Goal: Find specific page/section: Find specific page/section

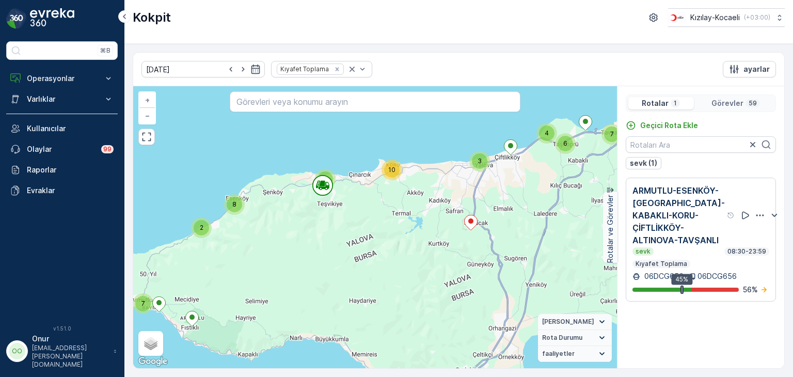
click at [742, 106] on p "Görevler" at bounding box center [727, 103] width 32 height 10
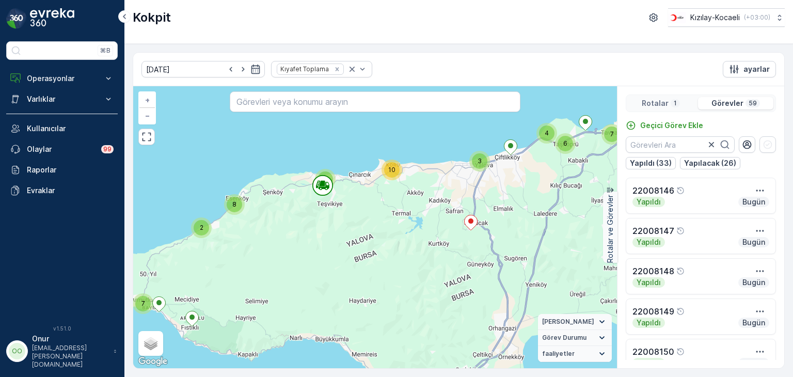
click at [673, 104] on p "1" at bounding box center [674, 103] width 5 height 8
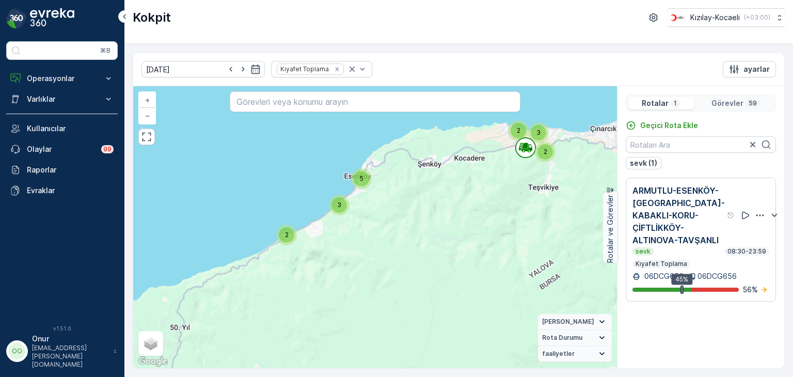
drag, startPoint x: 468, startPoint y: 173, endPoint x: 385, endPoint y: 226, distance: 97.6
click at [385, 226] on div "2 3 2 3 2 2 3 7 6 3 7 2 3 5 + − Uydu Yol haritası Arazi Karışık Leaflet Klavye …" at bounding box center [375, 227] width 484 height 282
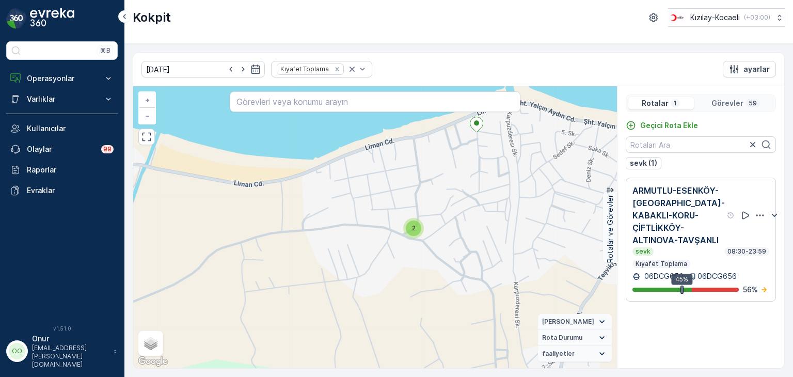
click at [410, 232] on div "2" at bounding box center [413, 227] width 15 height 15
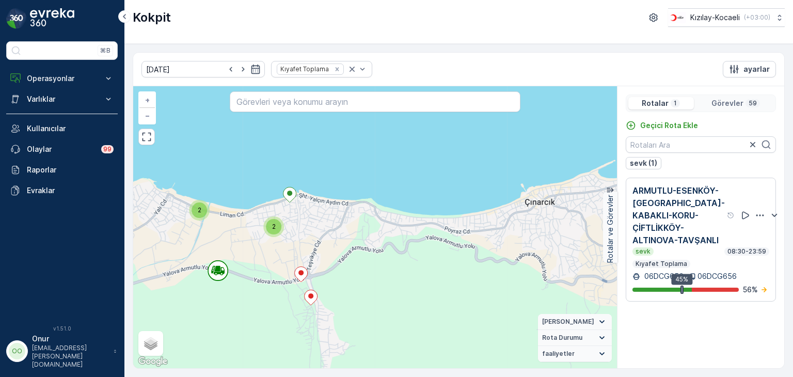
drag, startPoint x: 507, startPoint y: 260, endPoint x: 170, endPoint y: 146, distance: 355.1
click at [170, 146] on div "2 2 2 2 3 4 4 2 3 2 2 2 2 + − Uydu Yol haritası Arazi Karışık Leaflet Klavye kı…" at bounding box center [375, 227] width 484 height 282
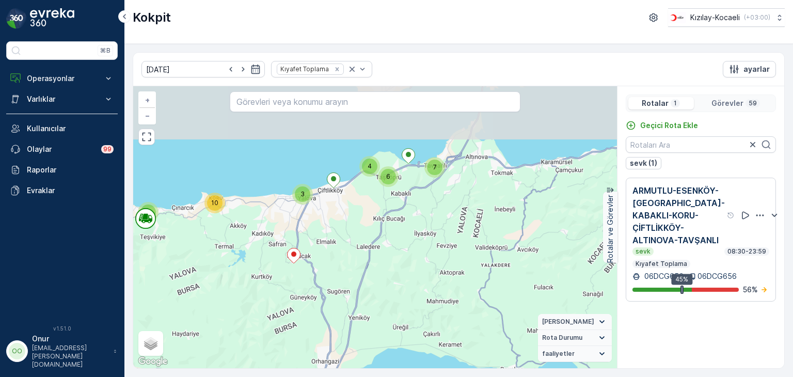
drag, startPoint x: 363, startPoint y: 171, endPoint x: 358, endPoint y: 232, distance: 61.1
click at [358, 232] on div "10 7 7 3 6 4 7 2 8 + − Uydu Yol haritası Arazi Karışık Leaflet Klavye kısayolla…" at bounding box center [375, 227] width 484 height 282
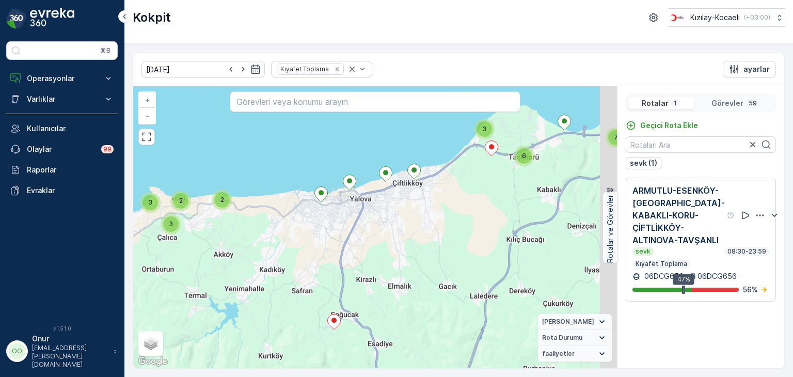
drag, startPoint x: 272, startPoint y: 207, endPoint x: 212, endPoint y: 310, distance: 119.1
click at [212, 310] on div "2 3 2 3 2 2 3 7 6 3 7 2 3 5 + − Uydu Yol haritası Arazi Karışık Leaflet Klavye …" at bounding box center [375, 227] width 484 height 282
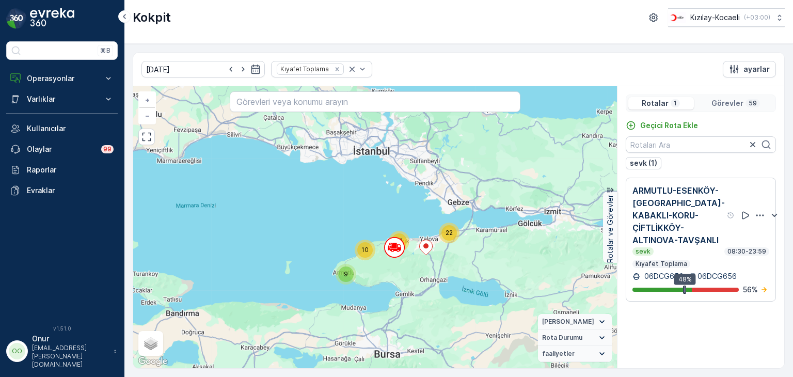
click at [725, 101] on p "Görevler" at bounding box center [727, 103] width 32 height 10
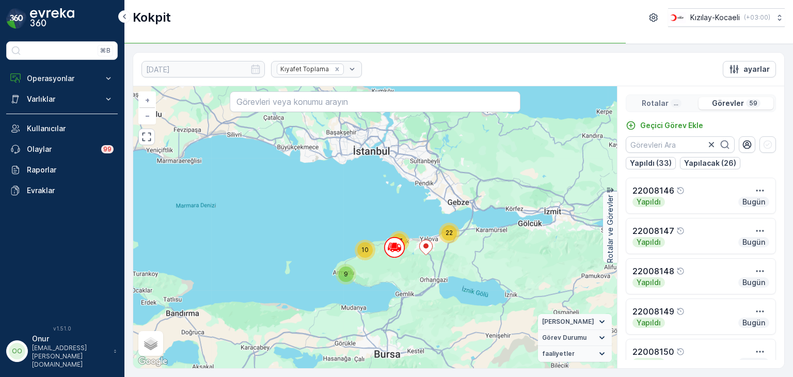
click at [657, 100] on p "Rotalar" at bounding box center [654, 103] width 27 height 10
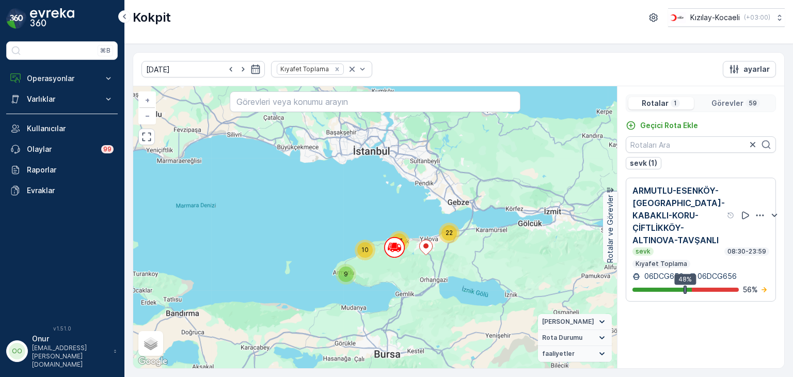
click at [736, 104] on p "Görevler" at bounding box center [727, 103] width 32 height 10
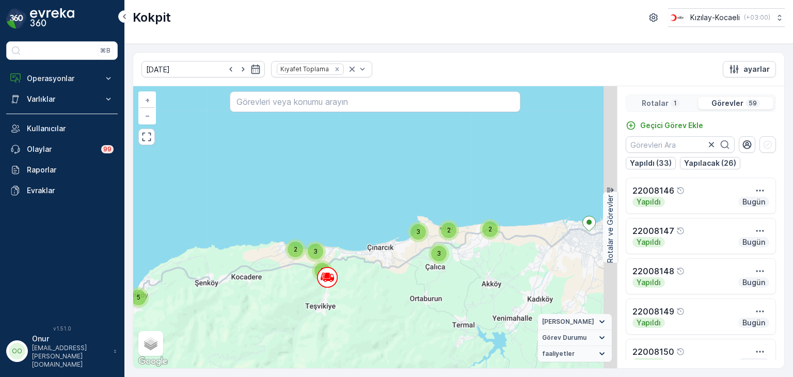
drag, startPoint x: 529, startPoint y: 291, endPoint x: 384, endPoint y: 270, distance: 146.0
click at [384, 270] on div "2 3 2 3 2 2 3 7 6 3 7 2 3 5 + − Uydu Yol haritası Arazi Karışık Leaflet Klavye …" at bounding box center [375, 227] width 484 height 282
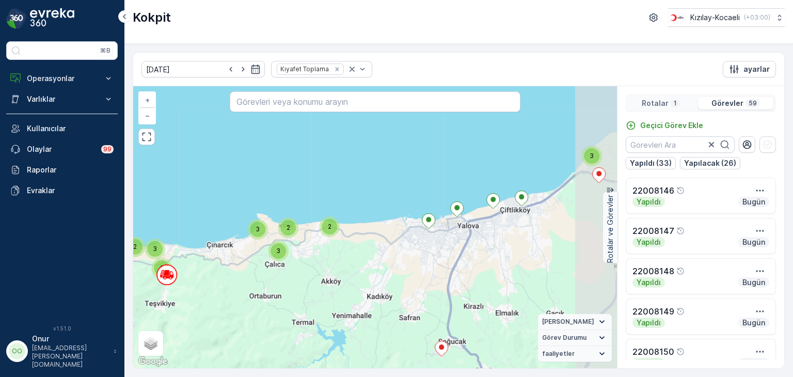
drag, startPoint x: 500, startPoint y: 252, endPoint x: 406, endPoint y: 255, distance: 94.0
click at [406, 255] on div "2 3 2 3 2 2 3 7 6 3 7 2 3 5 + − Uydu Yol haritası Arazi Karışık Leaflet Klavye …" at bounding box center [375, 227] width 484 height 282
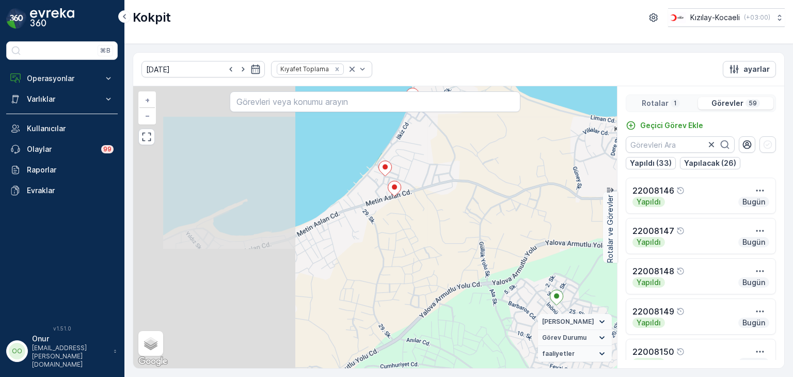
drag, startPoint x: 211, startPoint y: 202, endPoint x: 436, endPoint y: 211, distance: 225.2
click at [436, 211] on div "2 2 3 3 2 2 2 + − Uydu Yol haritası Arazi Karışık Leaflet Klavye kısayolları Ha…" at bounding box center [375, 227] width 484 height 282
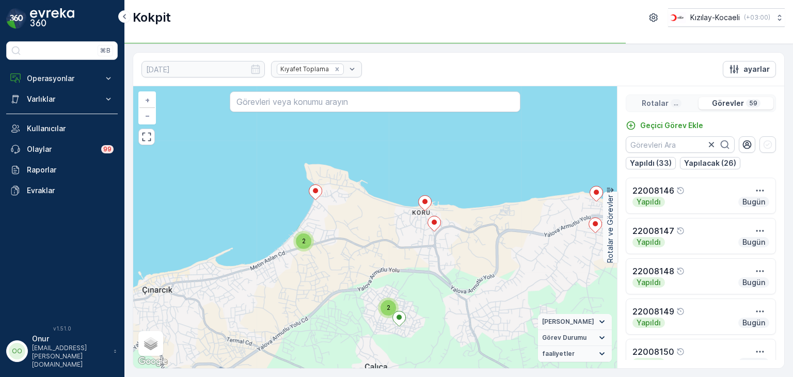
drag, startPoint x: 480, startPoint y: 227, endPoint x: 400, endPoint y: 221, distance: 80.2
click at [400, 221] on div "2 2 2 2 3 4 4 2 3 2 2 2 2 + − Uydu Yol haritası Arazi Karışık Leaflet Klavye kı…" at bounding box center [375, 227] width 484 height 282
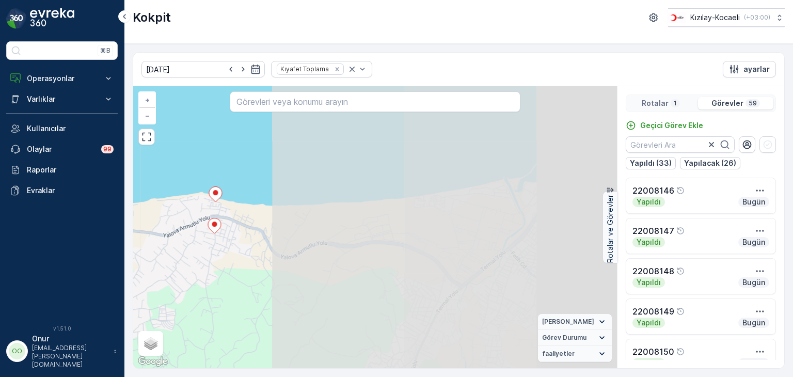
drag, startPoint x: 549, startPoint y: 233, endPoint x: 168, endPoint y: 234, distance: 380.9
click at [168, 234] on div "2 2 2 2 3 4 4 2 3 2 2 2 2 + − Uydu Yol haritası Arazi Karışık Leaflet Klavye kı…" at bounding box center [375, 227] width 484 height 282
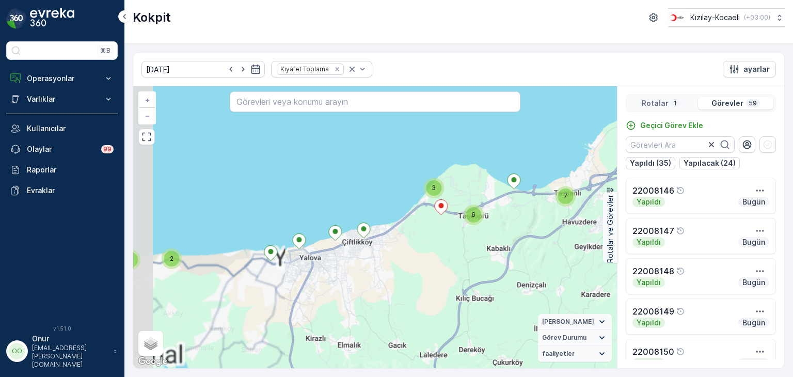
drag, startPoint x: 211, startPoint y: 274, endPoint x: 422, endPoint y: 263, distance: 210.8
click at [422, 263] on div "2 2 3 3 2 2 3 7 6 3 7 2 3 5 + − Uydu Yol haritası Arazi Karışık Leaflet Klavye …" at bounding box center [375, 227] width 484 height 282
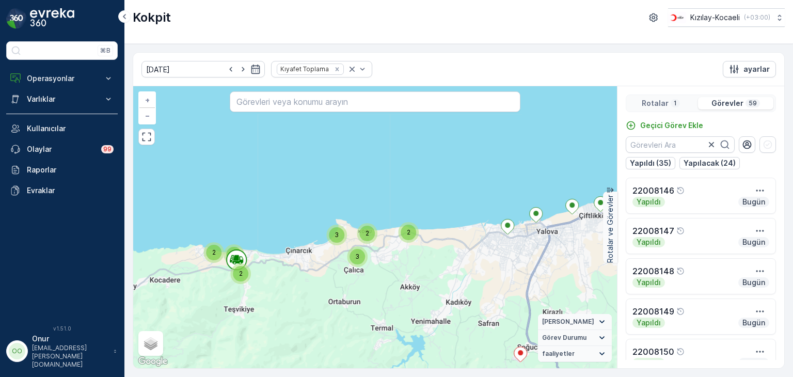
drag, startPoint x: 228, startPoint y: 277, endPoint x: 319, endPoint y: 257, distance: 93.5
click at [319, 257] on div "2 2 3 3 2 2 3 7 6 3 7 2 3 5 + − Uydu Yol haritası Arazi Karışık Leaflet Klavye …" at bounding box center [375, 227] width 484 height 282
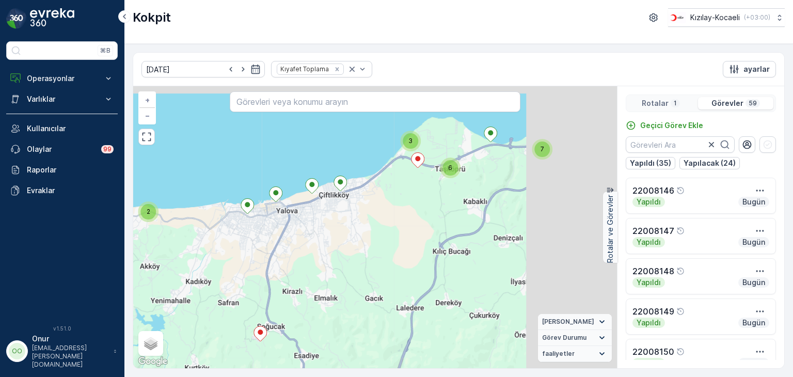
drag, startPoint x: 425, startPoint y: 196, endPoint x: 219, endPoint y: 264, distance: 217.2
click at [219, 264] on div "2 2 3 3 2 2 3 7 6 3 7 2 3 5 + − Uydu Yol haritası Arazi Karışık Leaflet Klavye …" at bounding box center [375, 227] width 484 height 282
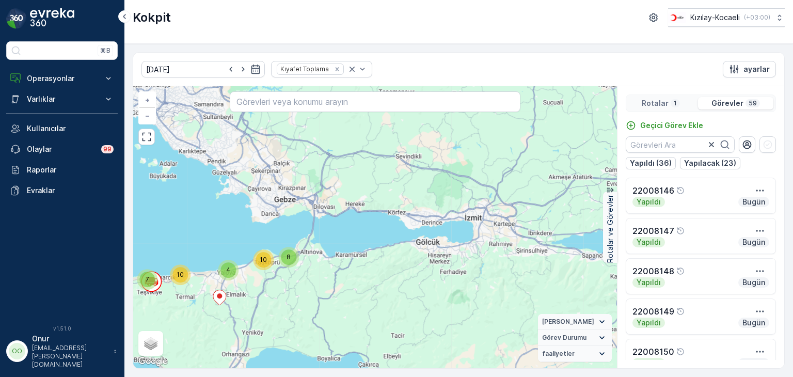
drag, startPoint x: 185, startPoint y: 296, endPoint x: 293, endPoint y: 294, distance: 107.4
click at [293, 294] on div "10 7 8 4 10 9 2 8 + − Uydu Yol haritası Arazi Karışık Leaflet Klavye kısayollar…" at bounding box center [375, 227] width 484 height 282
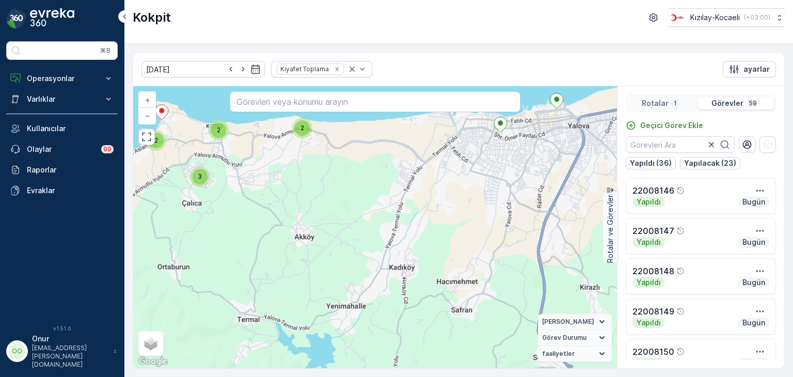
drag, startPoint x: 421, startPoint y: 225, endPoint x: 295, endPoint y: 236, distance: 126.4
click at [295, 236] on div "2 2 3 2 2 2 3 7 6 2 3 4 2 2 2 3 + − Uydu Yol haritası Arazi Karışık Leaflet Kla…" at bounding box center [375, 227] width 484 height 282
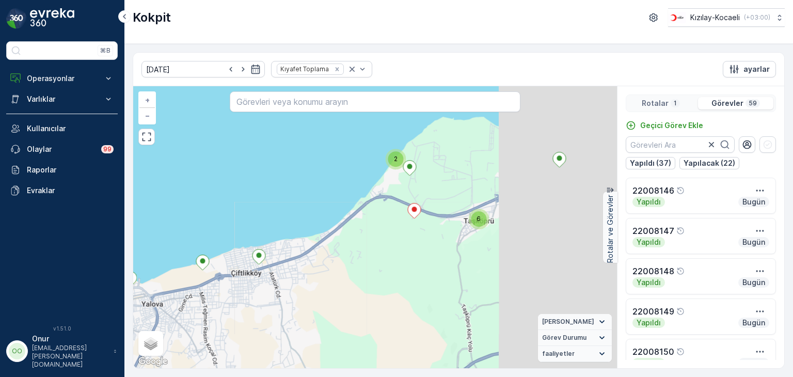
drag, startPoint x: 475, startPoint y: 165, endPoint x: 331, endPoint y: 256, distance: 170.8
click at [328, 258] on div "2 2 3 2 2 2 3 7 6 2 3 4 2 2 2 3 + − Uydu Yol haritası Arazi Karışık Leaflet Kla…" at bounding box center [375, 227] width 484 height 282
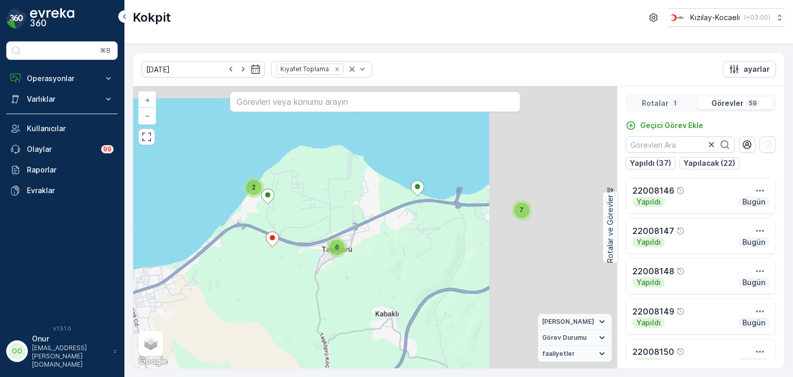
drag, startPoint x: 469, startPoint y: 202, endPoint x: 314, endPoint y: 233, distance: 157.9
click at [315, 233] on div "2 2 3 2 2 2 3 7 6 2 3 4 2 2 2 3 + − Uydu Yol haritası Arazi Karışık Leaflet Kla…" at bounding box center [375, 227] width 484 height 282
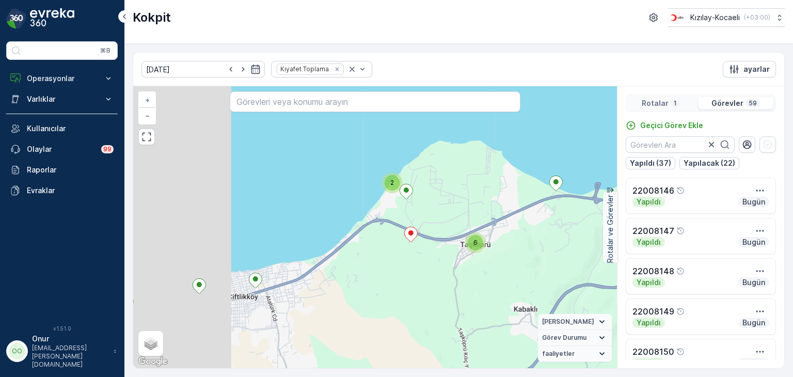
drag, startPoint x: 254, startPoint y: 269, endPoint x: 477, endPoint y: 269, distance: 223.5
click at [477, 269] on div "2 2 3 2 2 2 3 7 6 2 3 4 2 2 2 3 + − Uydu Yol haritası Arazi Karışık Leaflet Kla…" at bounding box center [375, 227] width 484 height 282
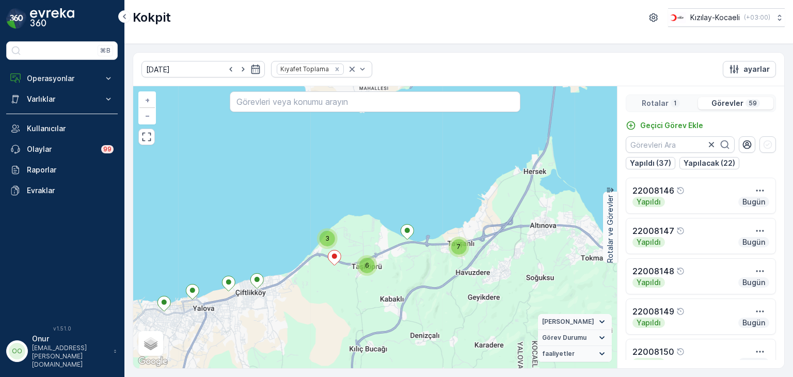
drag, startPoint x: 353, startPoint y: 306, endPoint x: 413, endPoint y: 256, distance: 78.1
click at [413, 256] on div "2 2 3 3 2 2 3 7 6 3 7 2 3 5 + − Uydu Yol haritası Arazi Karışık Leaflet Klavye …" at bounding box center [375, 227] width 484 height 282
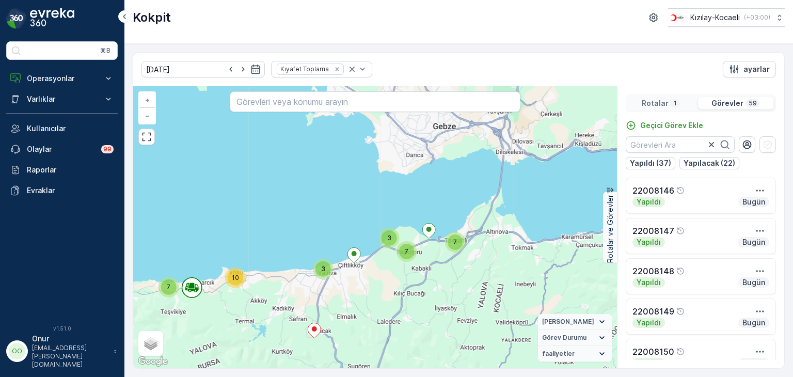
drag, startPoint x: 316, startPoint y: 300, endPoint x: 338, endPoint y: 293, distance: 23.3
click at [354, 292] on div "10 7 7 3 7 3 7 2 8 + − Uydu Yol haritası Arazi Karışık Leaflet Klavye kısayolla…" at bounding box center [375, 227] width 484 height 282
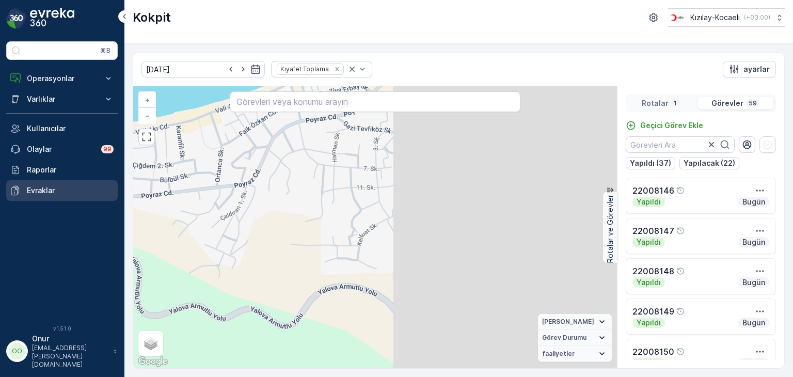
drag, startPoint x: 151, startPoint y: 199, endPoint x: 99, endPoint y: 191, distance: 52.1
click at [99, 191] on div "⌘B Operasyonlar Rapor - Kızılay Planlama Rotalar & Görevler Kokpit Ayarlar Varl…" at bounding box center [396, 188] width 793 height 377
